Goal: Transaction & Acquisition: Download file/media

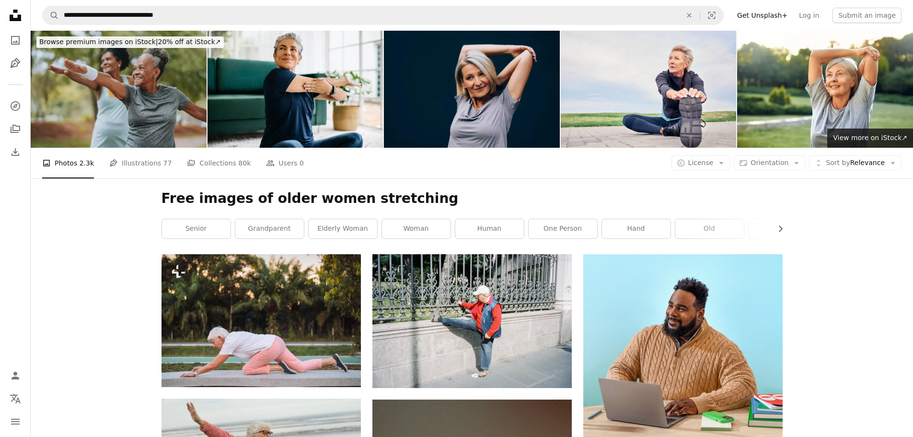
scroll to position [6231, 0]
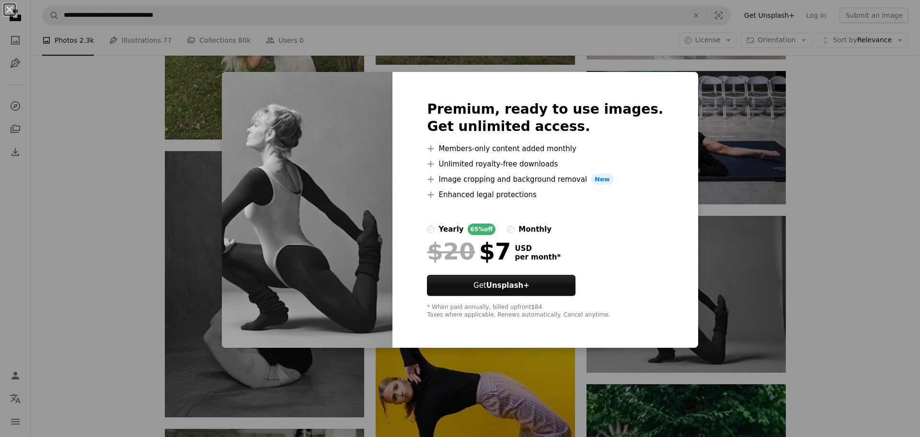
click at [740, 258] on div "An X shape Premium, ready to use images. Get unlimited access. A plus sign Memb…" at bounding box center [460, 218] width 920 height 437
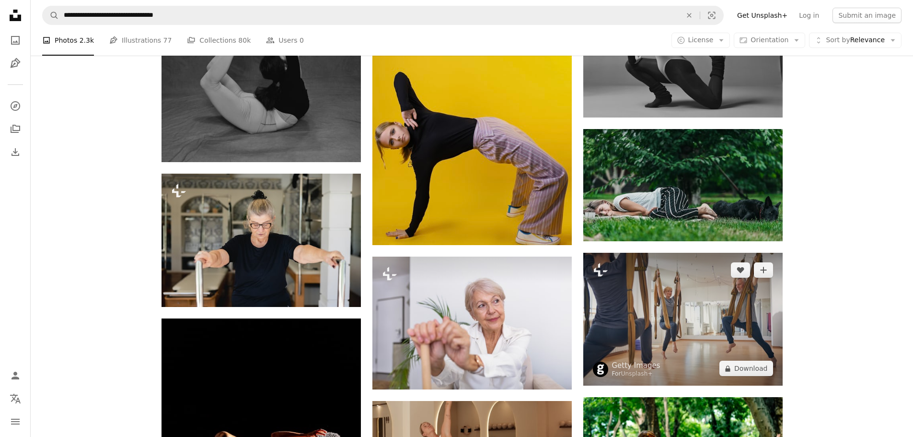
scroll to position [6518, 0]
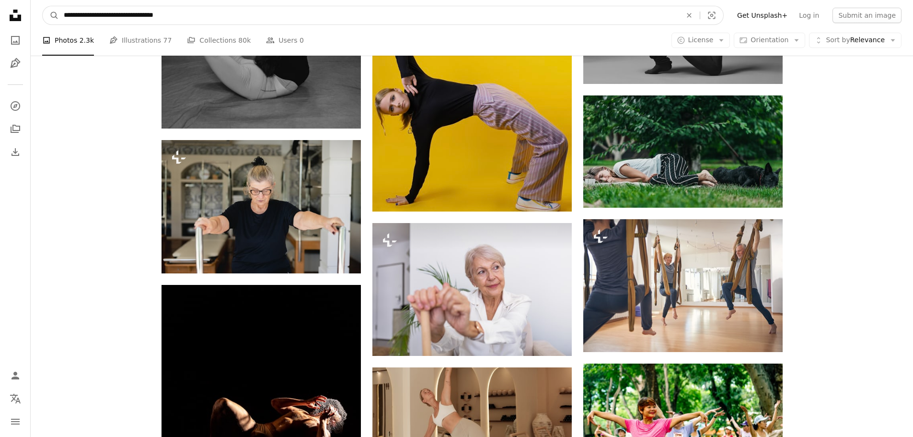
click at [195, 14] on input "**********" at bounding box center [369, 15] width 620 height 18
type input "**********"
click button "A magnifying glass" at bounding box center [51, 15] width 16 height 18
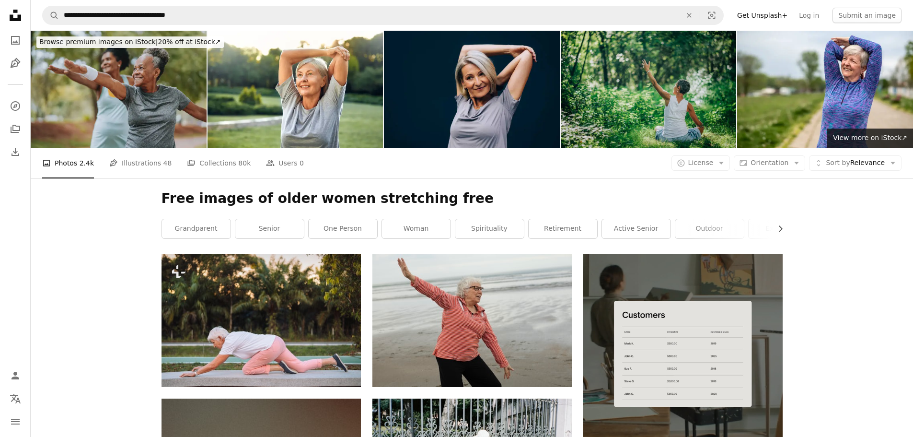
click at [681, 116] on img at bounding box center [649, 89] width 176 height 117
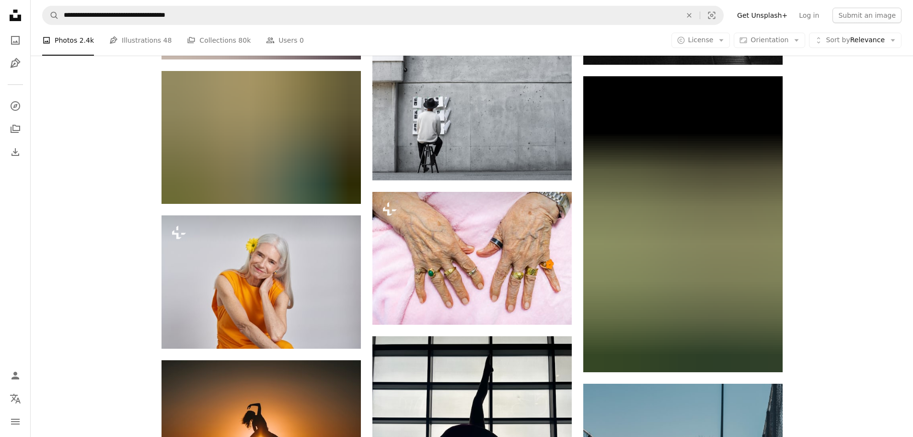
scroll to position [12222, 0]
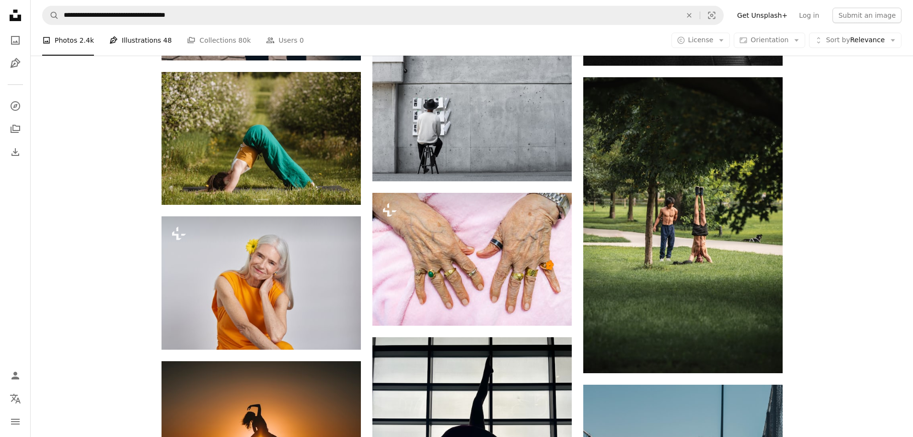
click at [129, 39] on link "Pen Tool Illustrations 48" at bounding box center [140, 40] width 62 height 31
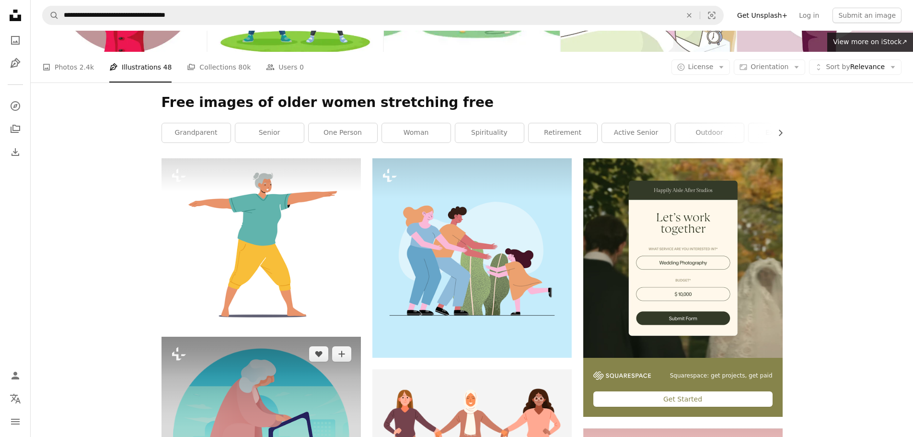
scroll to position [48, 0]
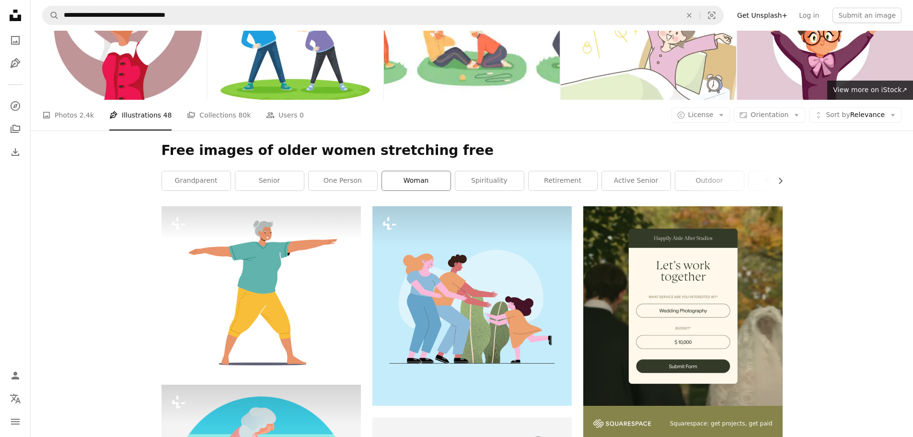
click at [427, 181] on link "woman" at bounding box center [416, 180] width 69 height 19
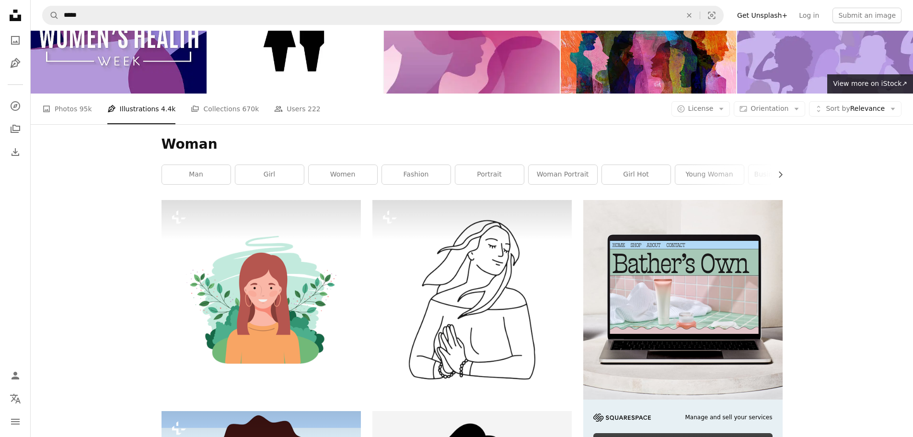
scroll to position [43, 0]
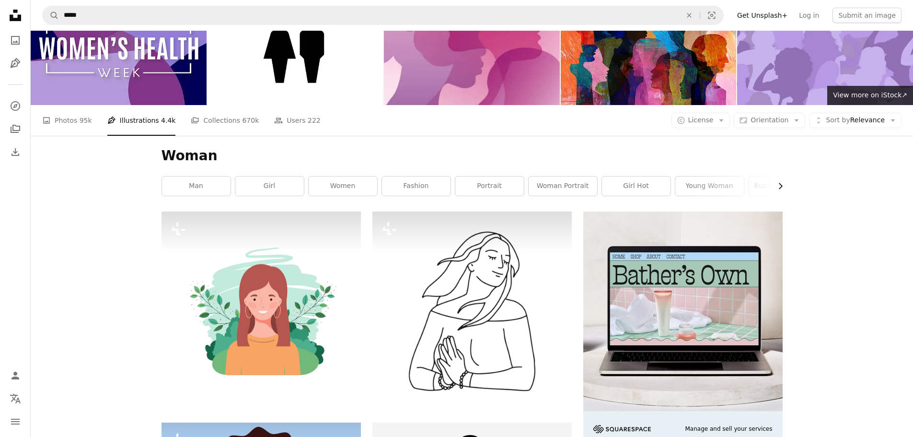
click at [779, 185] on icon "Chevron right" at bounding box center [780, 186] width 10 height 10
click at [604, 189] on link "beautiful woman" at bounding box center [601, 185] width 69 height 19
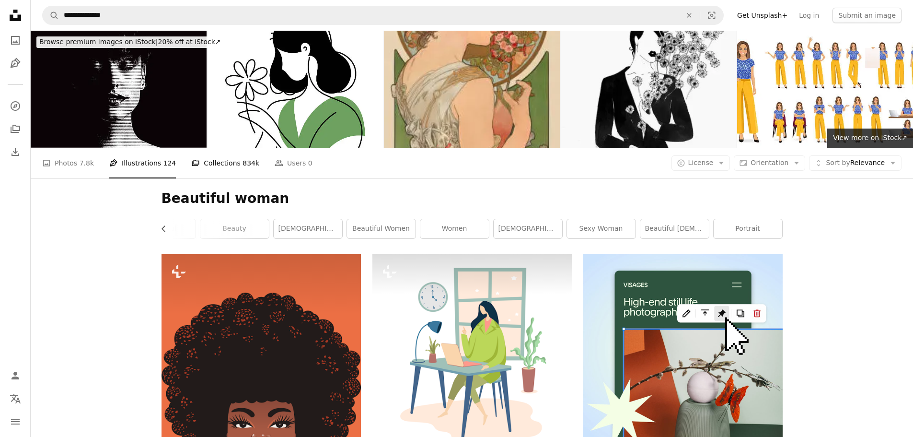
click at [220, 162] on link "A stack of folders Collections 834k" at bounding box center [225, 163] width 68 height 31
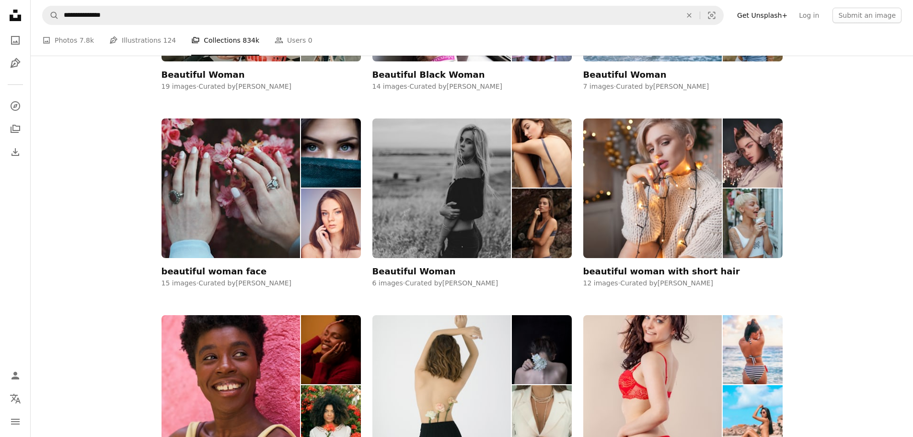
scroll to position [527, 0]
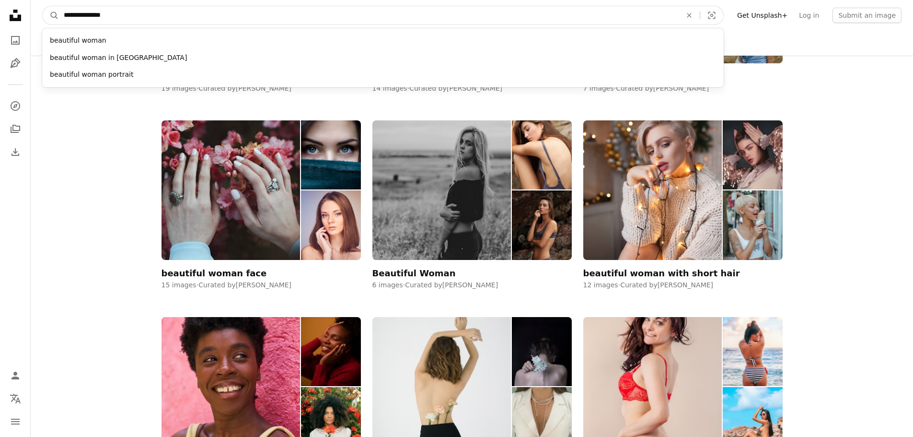
drag, startPoint x: 119, startPoint y: 12, endPoint x: 41, endPoint y: 21, distance: 79.1
click at [41, 21] on nav "**********" at bounding box center [472, 15] width 882 height 31
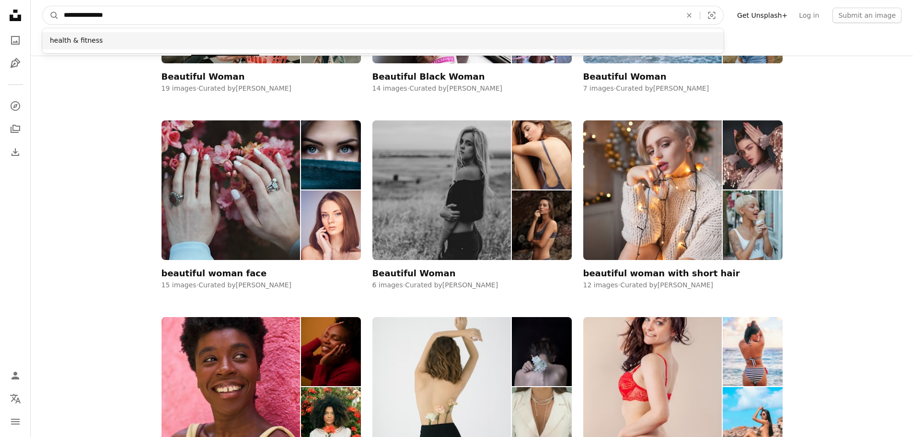
type input "**********"
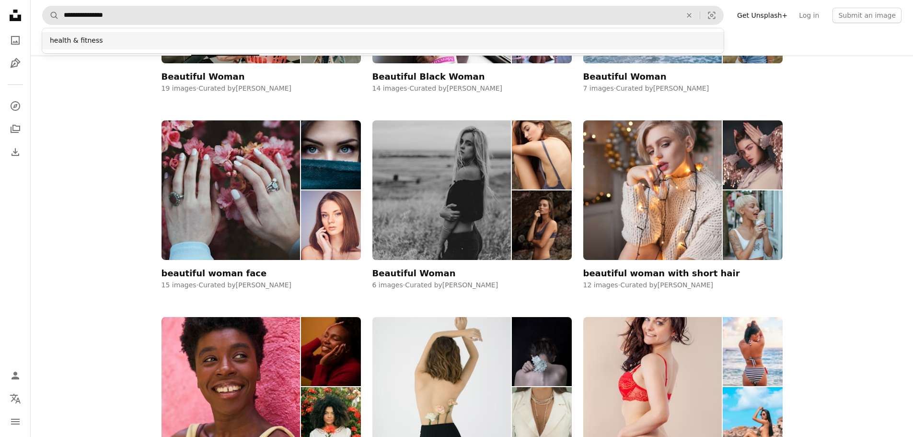
click at [82, 45] on div "health & fitness" at bounding box center [383, 40] width 682 height 17
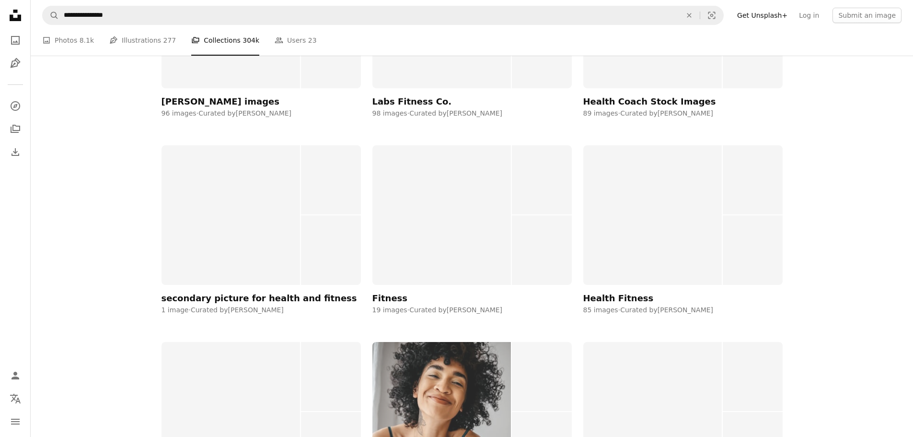
scroll to position [10305, 0]
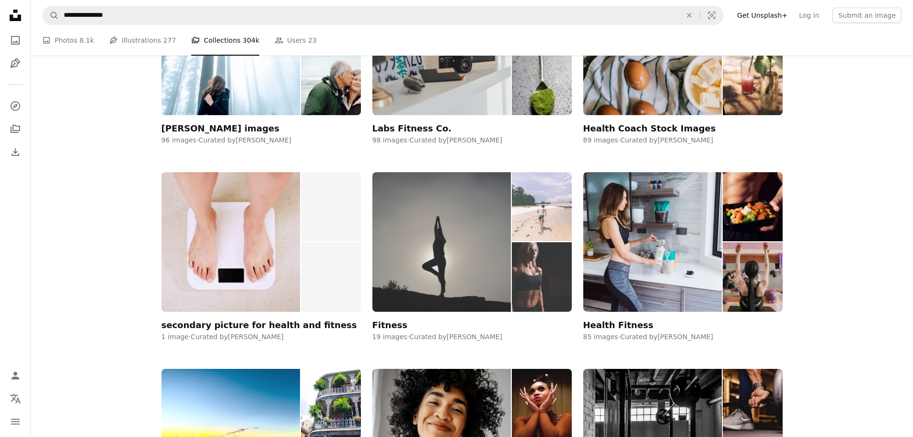
click at [460, 267] on img at bounding box center [441, 241] width 139 height 139
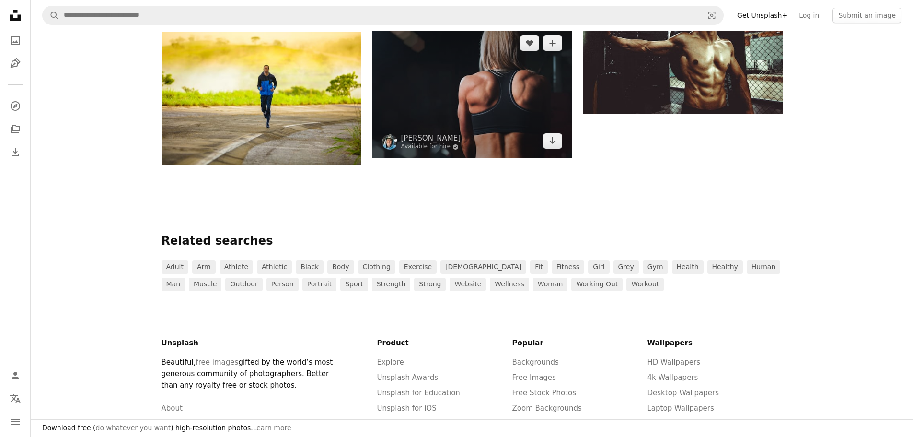
scroll to position [1054, 0]
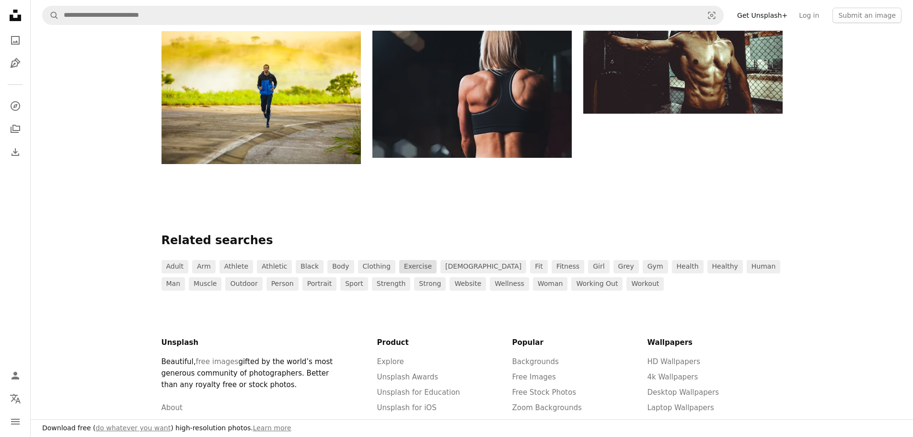
click at [401, 266] on link "exercise" at bounding box center [417, 266] width 37 height 13
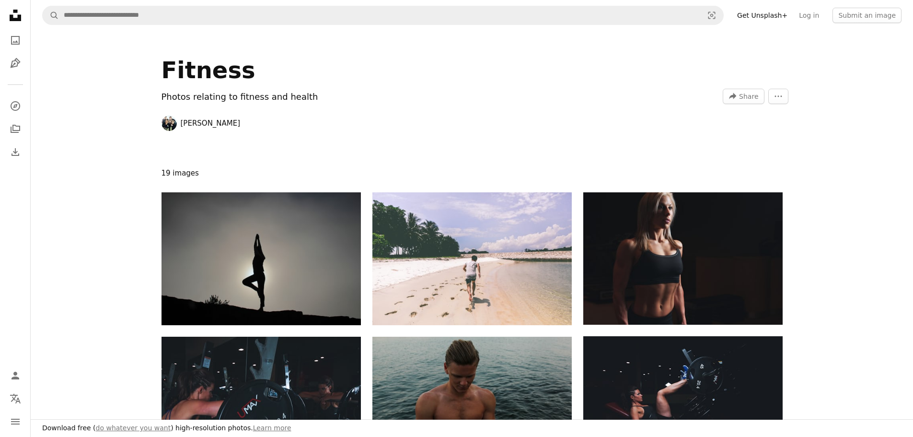
scroll to position [1054, 0]
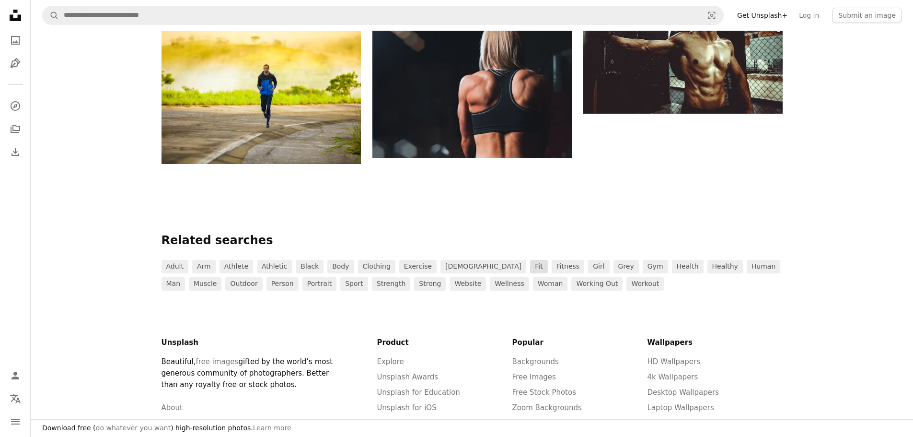
click at [530, 266] on link "fit" at bounding box center [538, 266] width 17 height 13
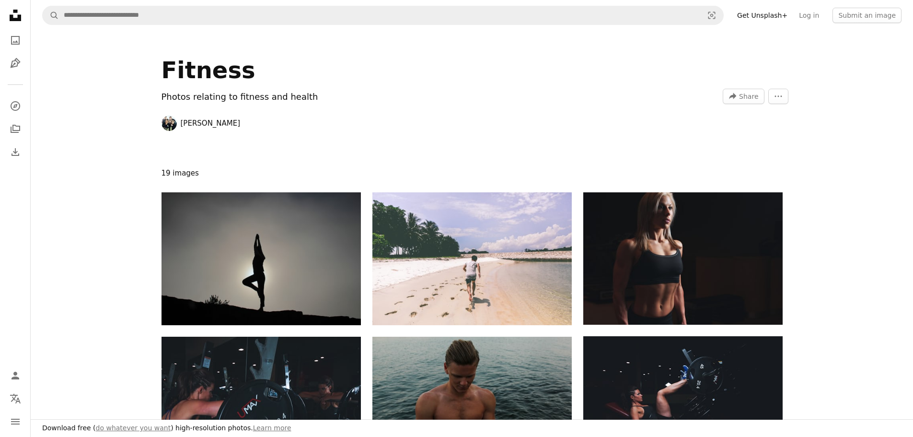
scroll to position [1054, 0]
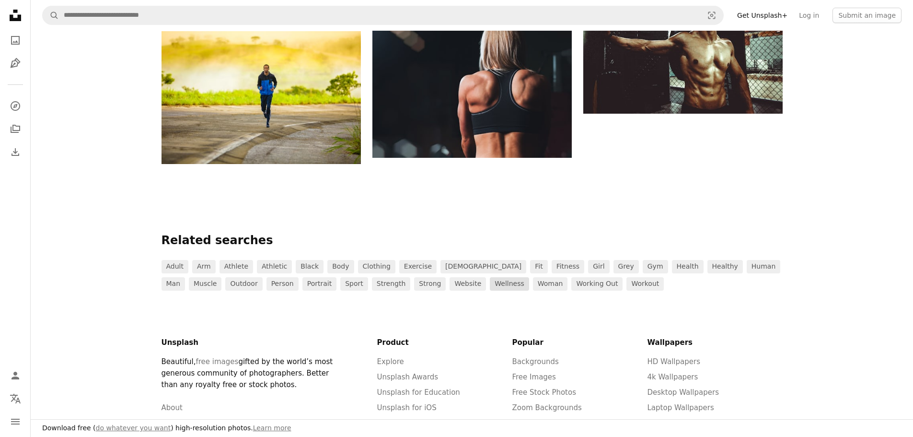
click at [490, 282] on link "wellness" at bounding box center [509, 283] width 39 height 13
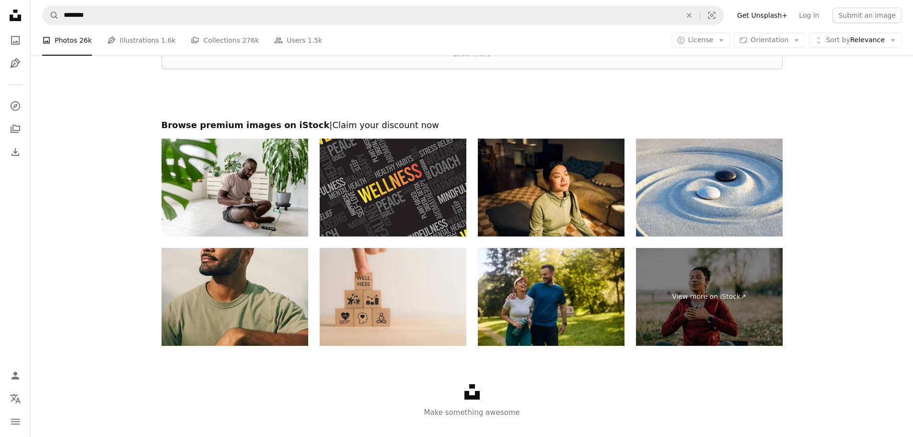
scroll to position [1718, 0]
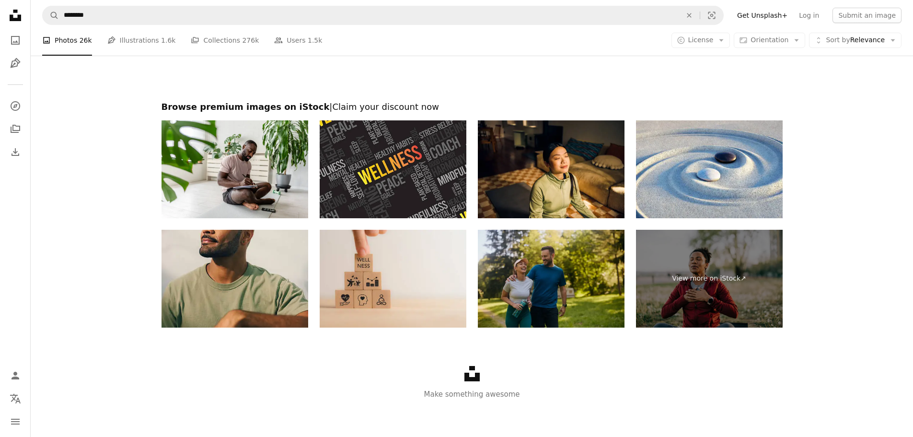
click at [537, 289] on img at bounding box center [551, 279] width 147 height 98
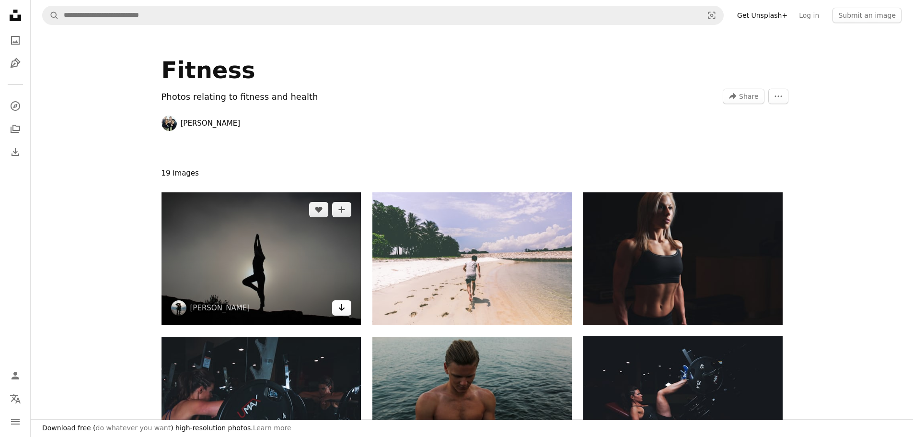
click at [342, 312] on icon "Arrow pointing down" at bounding box center [342, 307] width 8 height 12
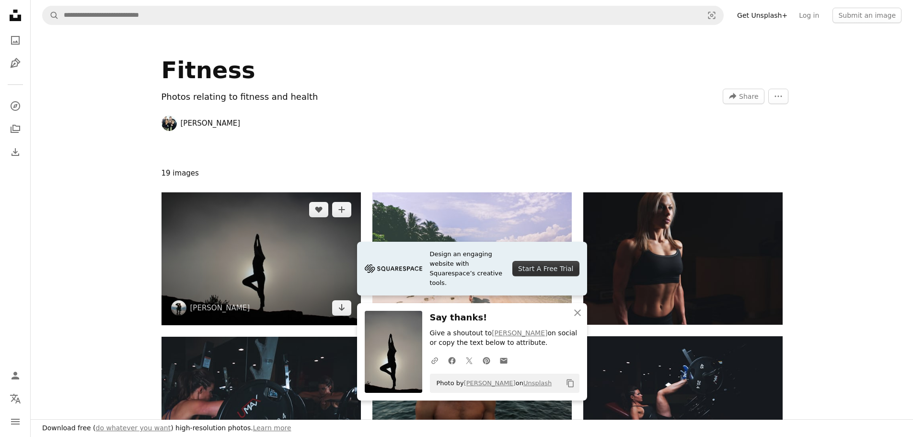
click at [261, 243] on img at bounding box center [261, 258] width 199 height 133
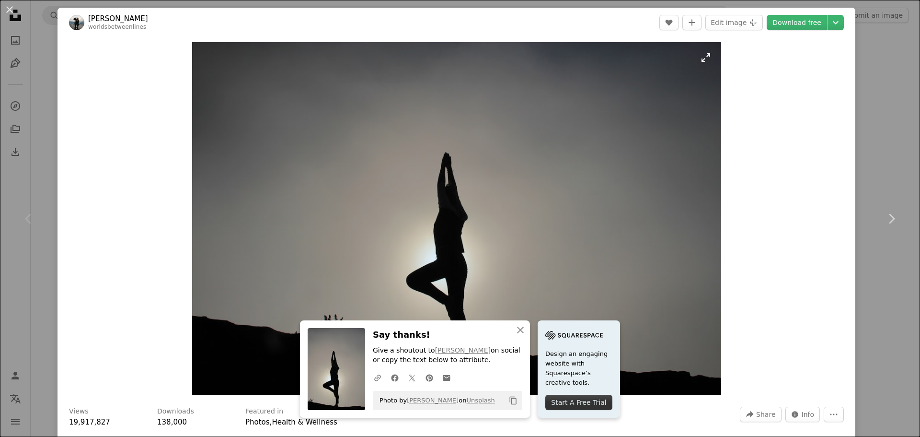
click at [642, 246] on img "Zoom in on this image" at bounding box center [456, 218] width 529 height 353
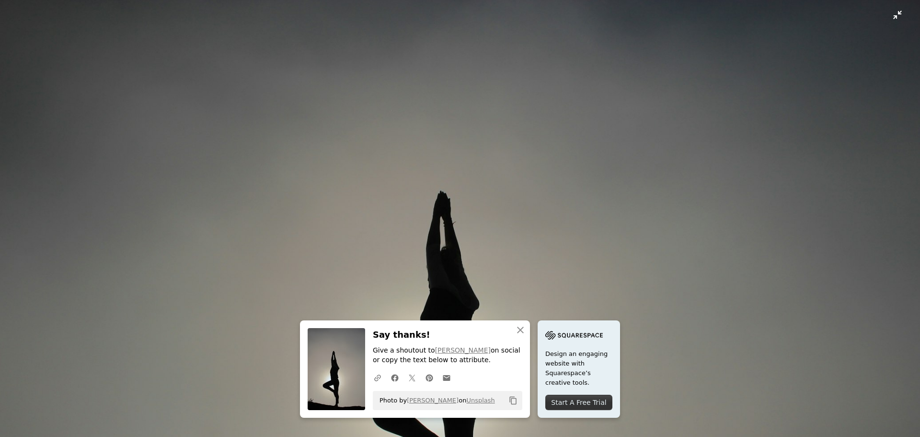
scroll to position [84, 0]
